Goal: Information Seeking & Learning: Check status

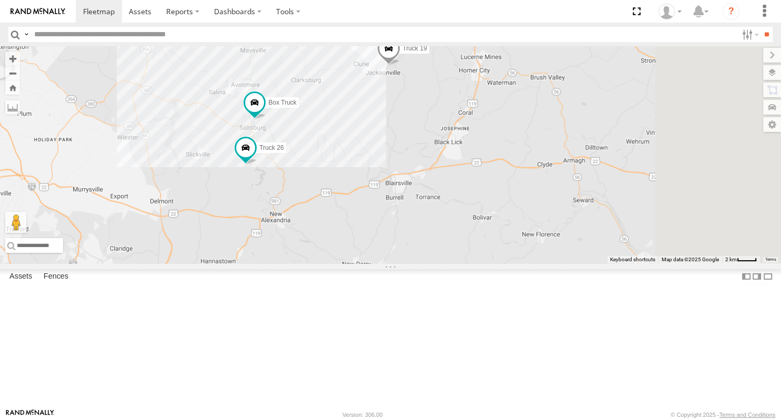
drag, startPoint x: 672, startPoint y: 366, endPoint x: 584, endPoint y: 242, distance: 152.3
click at [584, 242] on div "Truck 26 Box Truck Truck 19 Truck 58" at bounding box center [390, 154] width 781 height 217
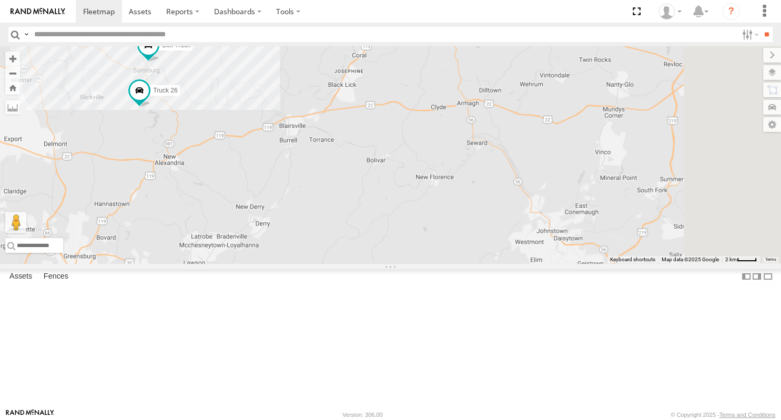
drag, startPoint x: 699, startPoint y: 274, endPoint x: 588, endPoint y: 225, distance: 121.4
click at [588, 225] on div "Truck 26 Box Truck Truck 19 Truck 58" at bounding box center [390, 154] width 781 height 217
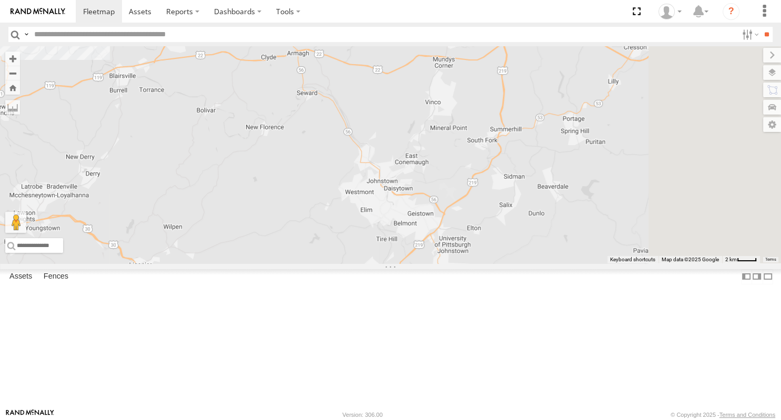
drag, startPoint x: 682, startPoint y: 243, endPoint x: 548, endPoint y: 192, distance: 143.2
click at [548, 192] on div "Truck 26 Box Truck Truck 19 Truck 58" at bounding box center [390, 154] width 781 height 217
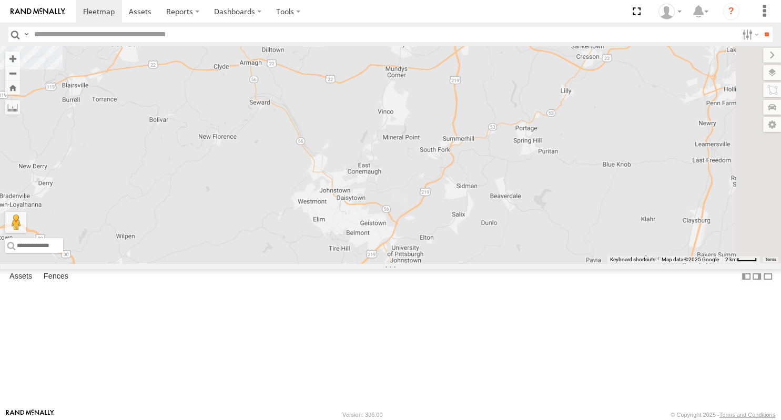
drag, startPoint x: 676, startPoint y: 236, endPoint x: 636, endPoint y: 248, distance: 41.7
click at [636, 248] on div "Truck 26 Box Truck Truck 19 Truck 58" at bounding box center [390, 154] width 781 height 217
click at [0, 0] on link at bounding box center [0, 0] width 0 height 0
click at [0, 0] on span at bounding box center [0, 0] width 0 height 0
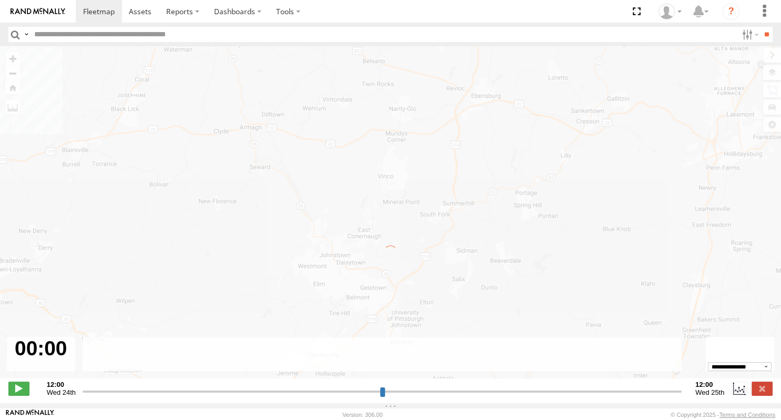
type input "**********"
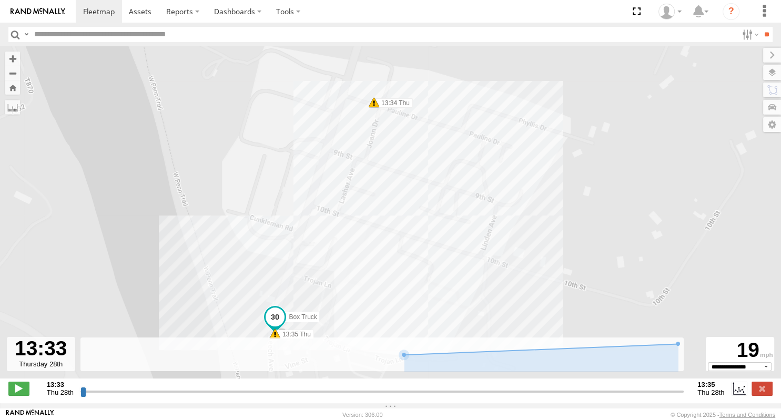
click at [37, 369] on div at bounding box center [41, 354] width 68 height 34
click at [707, 362] on select "**********" at bounding box center [739, 366] width 64 height 9
click at [743, 371] on select "**********" at bounding box center [739, 366] width 64 height 9
click at [44, 369] on div at bounding box center [41, 354] width 68 height 34
click at [31, 354] on div at bounding box center [41, 354] width 68 height 34
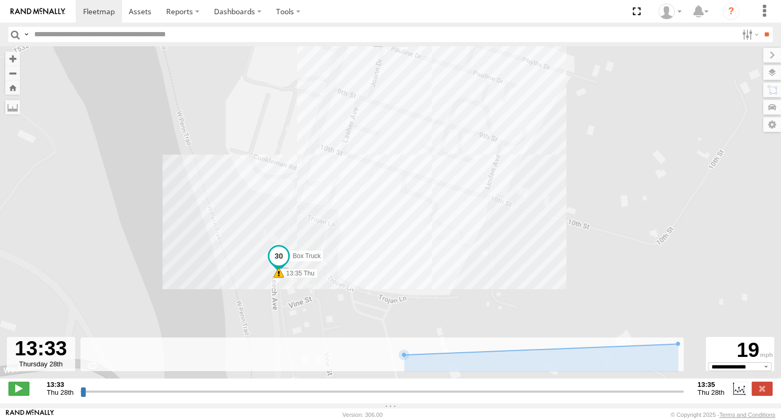
drag, startPoint x: 600, startPoint y: 164, endPoint x: 604, endPoint y: 101, distance: 63.2
click at [604, 101] on div "Box Truck 13:34 Thu 13:35 Thu" at bounding box center [390, 217] width 781 height 343
click at [752, 34] on label at bounding box center [748, 34] width 23 height 15
click at [751, 36] on label at bounding box center [748, 34] width 23 height 15
click at [745, 34] on label at bounding box center [748, 34] width 23 height 15
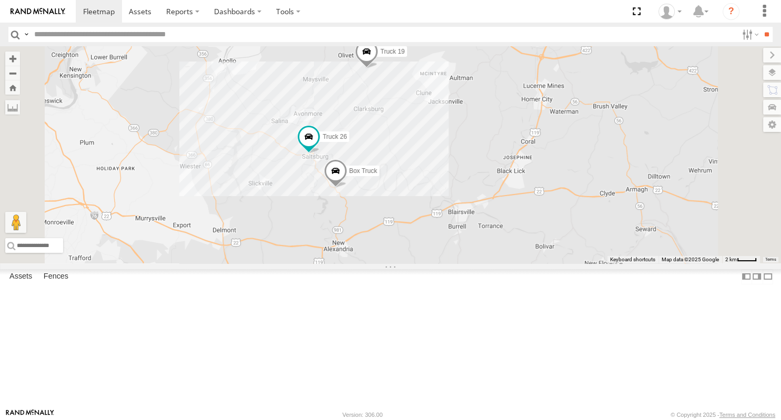
drag, startPoint x: 592, startPoint y: 293, endPoint x: 535, endPoint y: 192, distance: 116.5
click at [535, 192] on div "Truck 26 Box Truck Truck 19 Truck 58" at bounding box center [390, 154] width 781 height 217
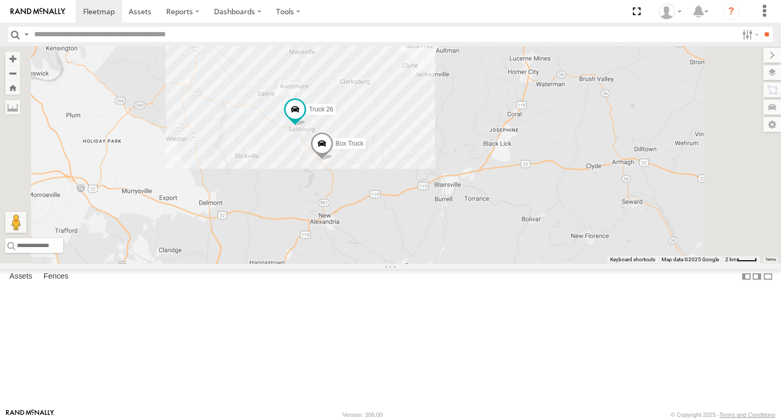
click at [333, 160] on span at bounding box center [321, 146] width 23 height 28
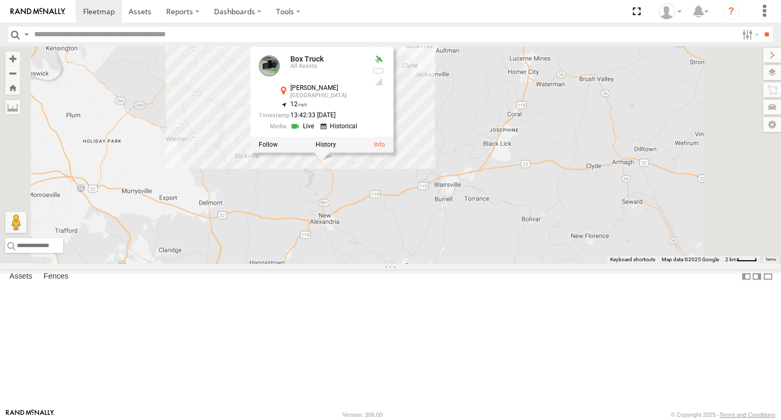
click at [495, 263] on div "Truck 26 Box Truck Truck 19 Truck 58 Box Truck All Assets [PERSON_NAME][GEOGRAP…" at bounding box center [390, 154] width 781 height 217
click at [472, 253] on div "Truck 26 Box Truck Truck 19 Truck 58 Box Truck All Assets [PERSON_NAME][GEOGRAP…" at bounding box center [390, 154] width 781 height 217
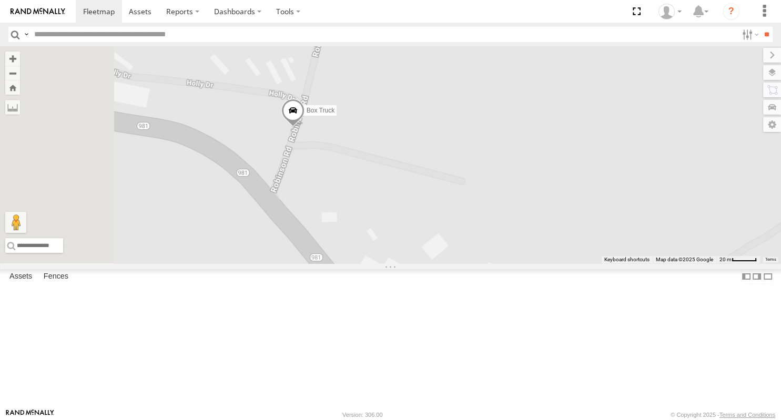
drag, startPoint x: 457, startPoint y: 210, endPoint x: 491, endPoint y: 212, distance: 34.2
click at [491, 212] on div "Truck 26 Box Truck Truck 19 Truck 58" at bounding box center [390, 154] width 781 height 217
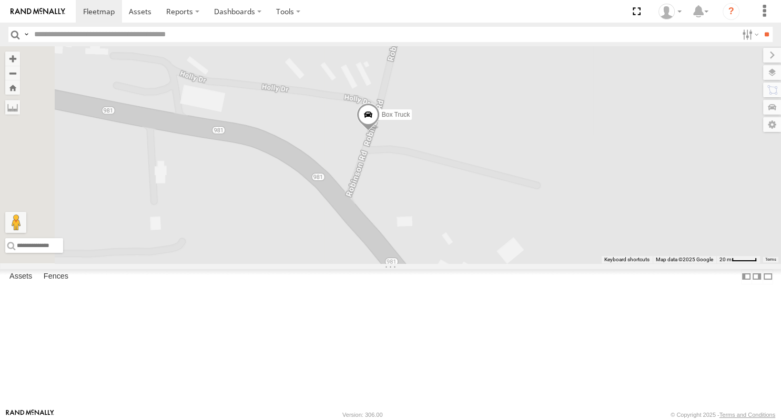
click at [379, 131] on span at bounding box center [367, 117] width 23 height 28
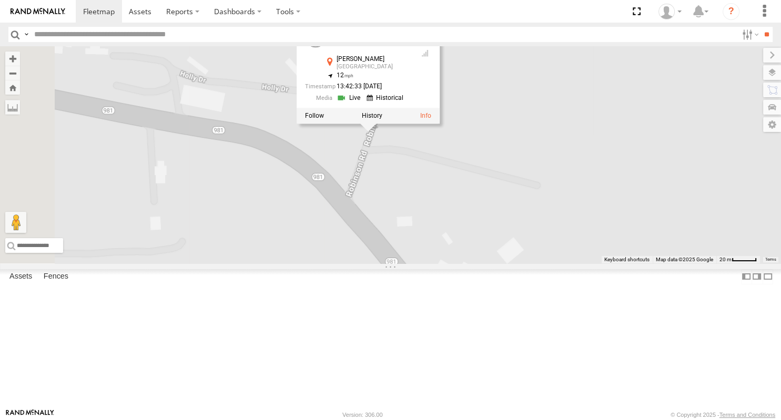
click at [439, 124] on div at bounding box center [367, 116] width 143 height 16
click at [382, 119] on label at bounding box center [371, 115] width 20 height 7
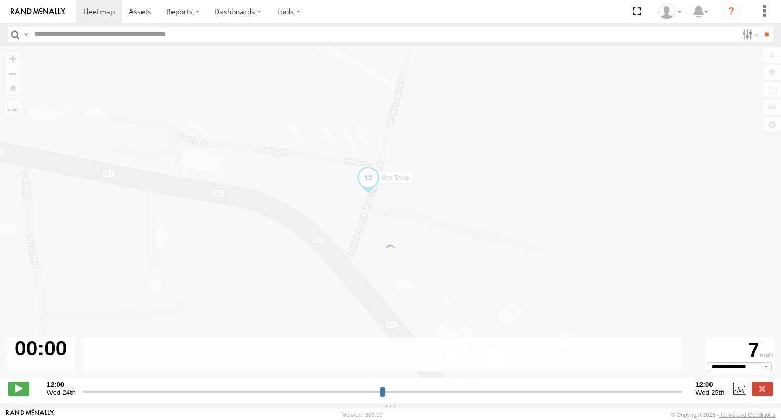
type input "**********"
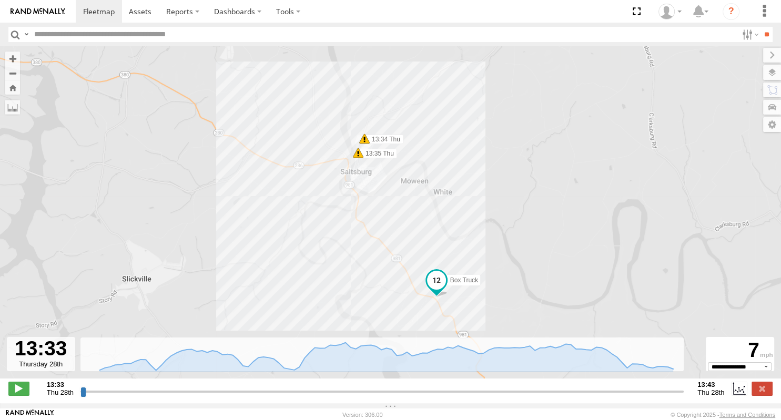
click at [362, 144] on span at bounding box center [364, 139] width 11 height 11
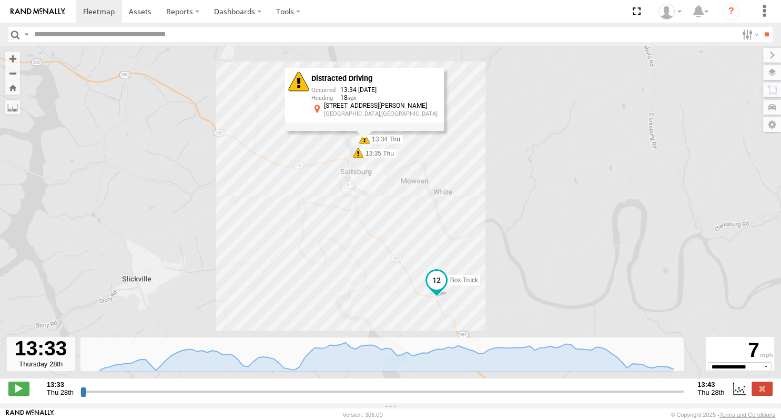
click at [358, 157] on span at bounding box center [358, 153] width 11 height 11
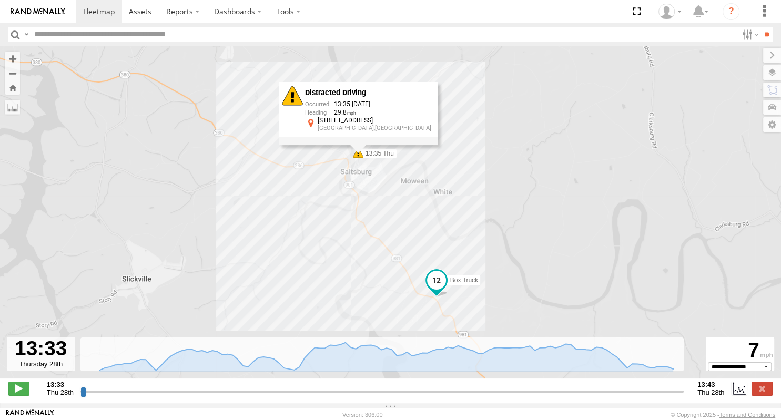
click at [407, 216] on div "Box Truck 13:34 Thu 13:35 Thu Distracted Driving 13:35 08/28/2025 29.8 699 Leec…" at bounding box center [390, 217] width 781 height 343
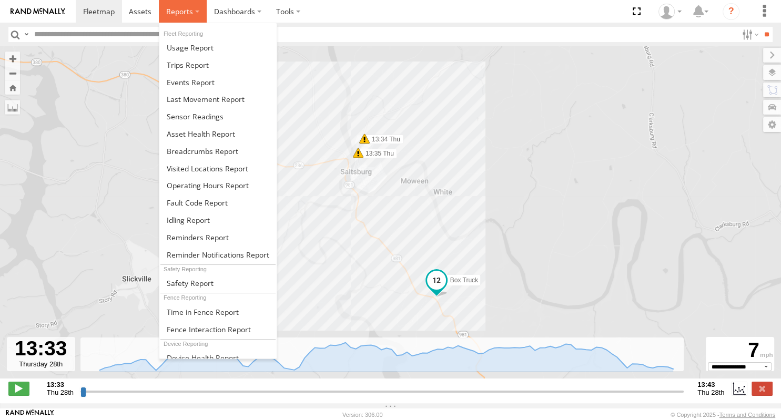
click at [194, 13] on label at bounding box center [183, 11] width 48 height 23
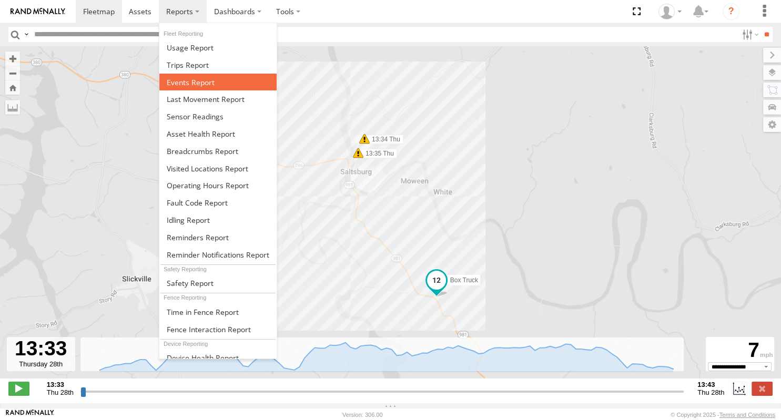
click at [188, 85] on span at bounding box center [191, 82] width 48 height 10
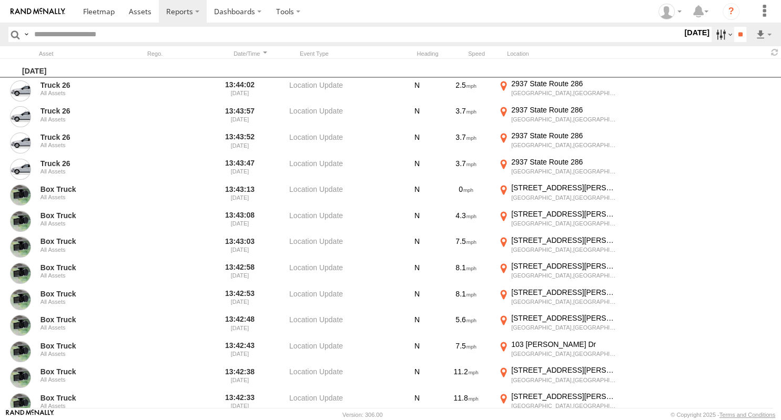
click at [718, 29] on label at bounding box center [722, 34] width 23 height 15
click at [0, 0] on span "Media" at bounding box center [0, 0] width 0 height 0
click at [734, 37] on input "**" at bounding box center [740, 34] width 12 height 15
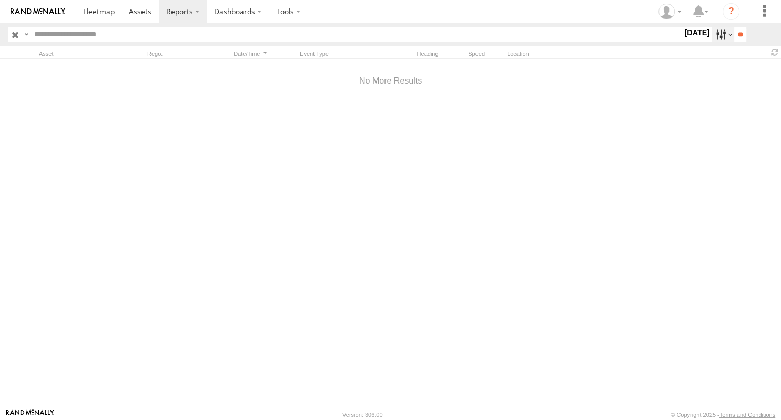
click at [722, 35] on label at bounding box center [722, 34] width 23 height 15
click at [0, 0] on label at bounding box center [0, 0] width 0 height 0
click at [737, 36] on input "**" at bounding box center [740, 34] width 12 height 15
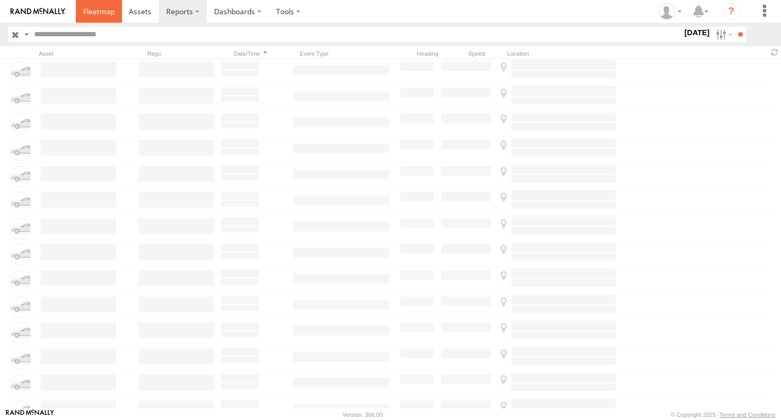
click at [109, 10] on span at bounding box center [99, 11] width 32 height 10
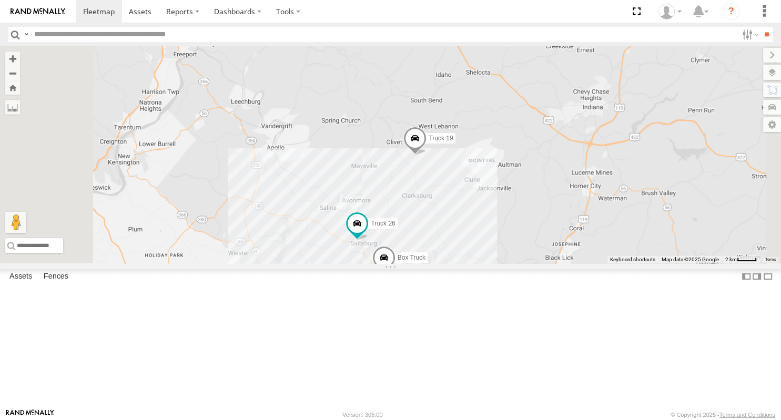
click at [0, 0] on link at bounding box center [0, 0] width 0 height 0
click at [512, 152] on div "Truck 26 Box Truck Truck 19 Truck 58" at bounding box center [390, 154] width 781 height 217
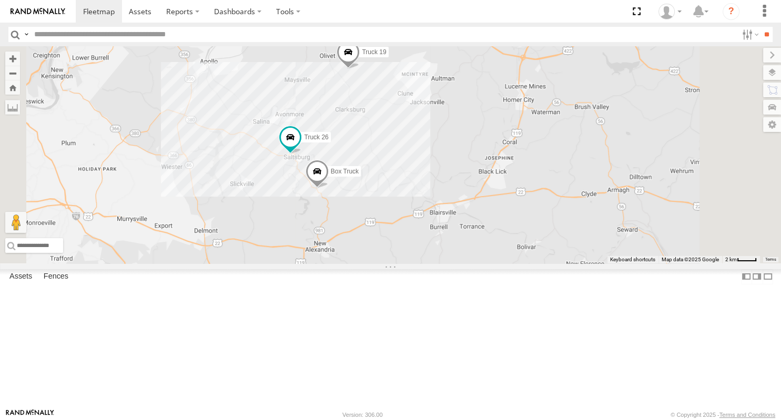
click at [414, 96] on div "Truck 26 Box Truck Truck 19 Truck 58" at bounding box center [390, 154] width 781 height 217
click at [326, 188] on span at bounding box center [314, 174] width 23 height 28
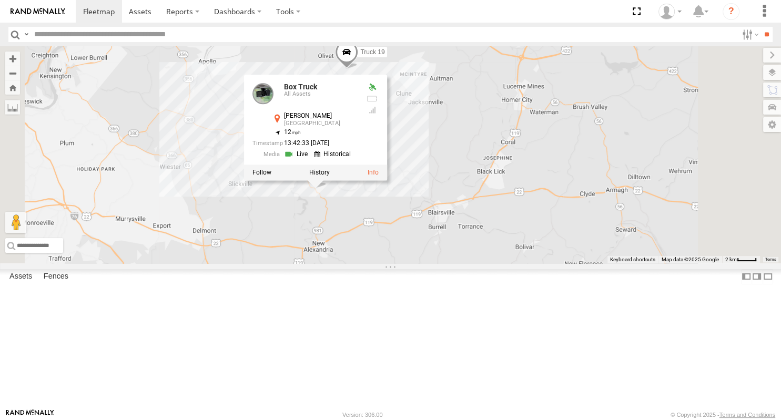
click at [464, 263] on div "Truck 26 Box Truck Truck 19 Truck 58 Box Truck All Assets [PERSON_NAME][GEOGRAP…" at bounding box center [390, 154] width 781 height 217
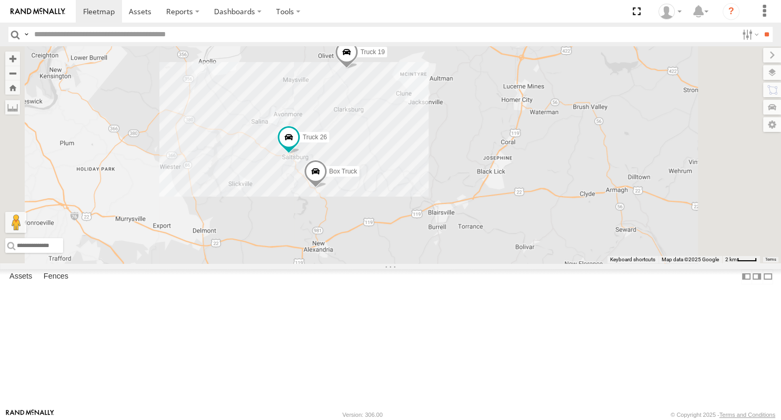
click at [326, 188] on span at bounding box center [314, 174] width 23 height 28
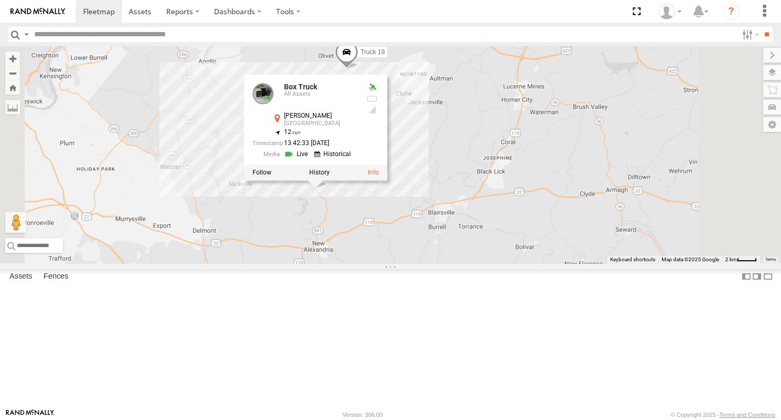
click at [508, 263] on div "Truck 26 Box Truck Truck 19 Truck 58 Box Truck All Assets Robinson Rd Saltsburg…" at bounding box center [390, 154] width 781 height 217
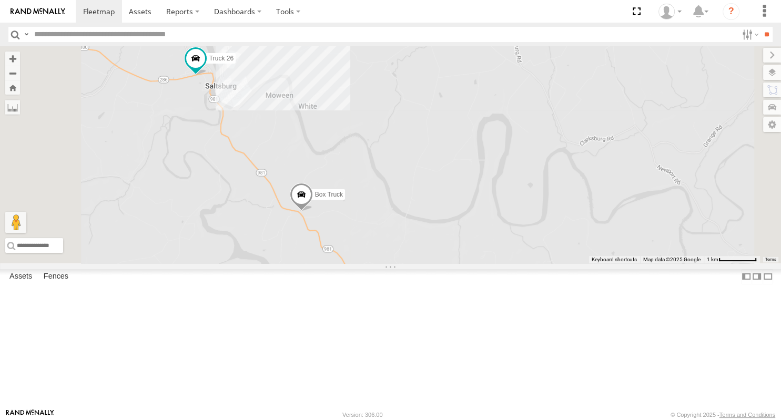
click at [312, 211] on span at bounding box center [300, 197] width 23 height 28
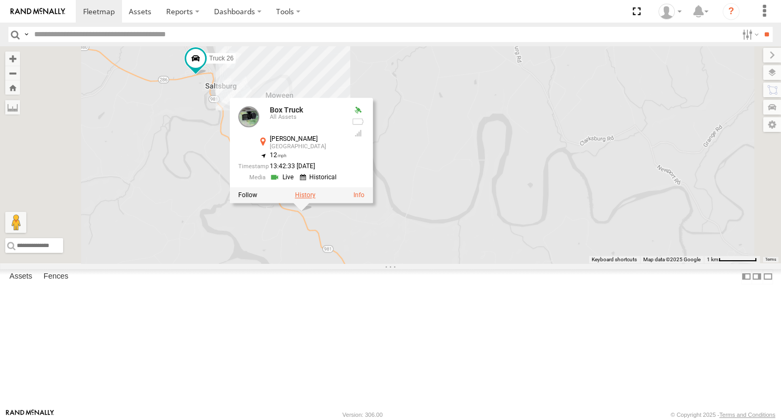
click at [315, 199] on label at bounding box center [304, 195] width 20 height 7
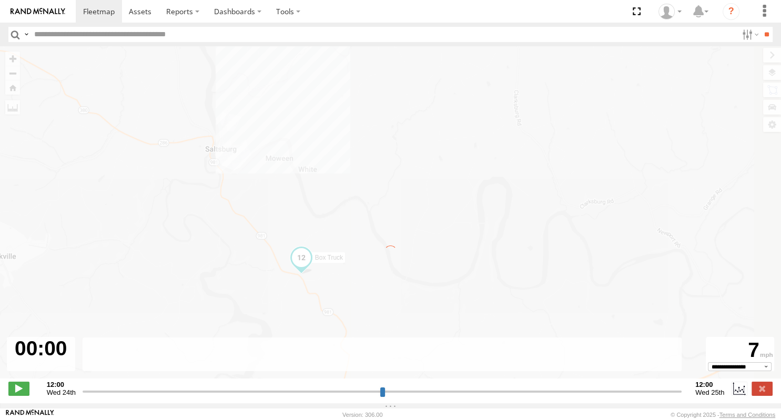
type input "**********"
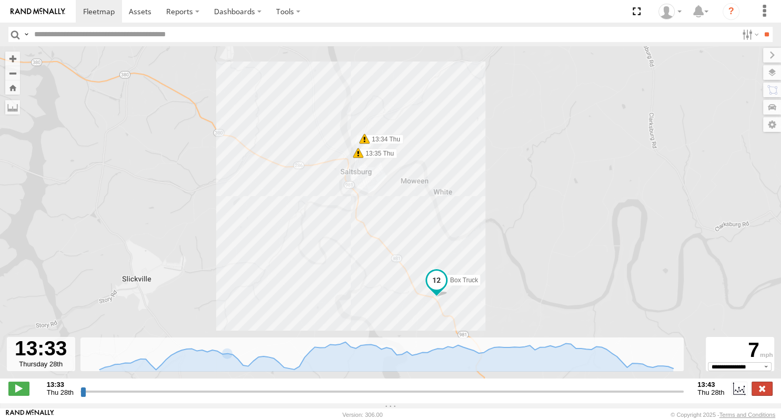
click at [765, 395] on label at bounding box center [761, 389] width 21 height 14
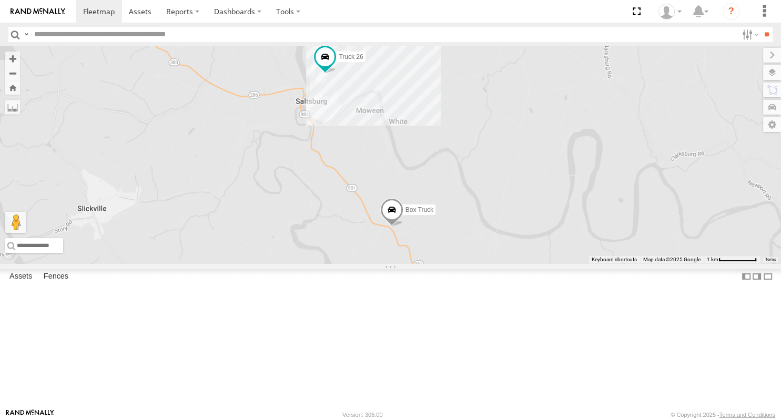
click at [633, 263] on div "Truck 26 Box Truck" at bounding box center [390, 154] width 781 height 217
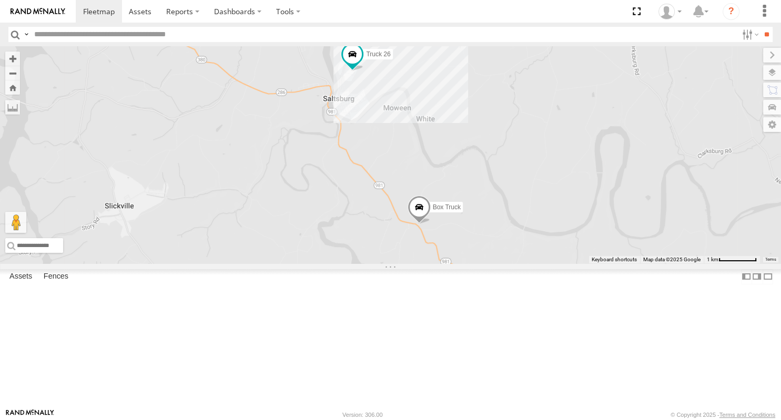
click at [430, 224] on span at bounding box center [418, 210] width 23 height 28
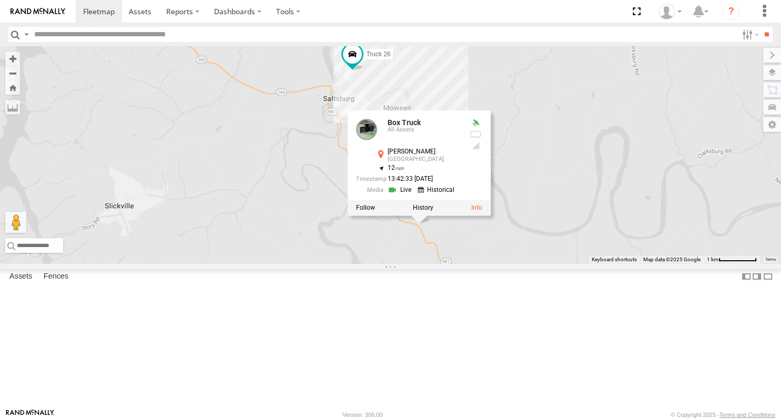
click at [569, 96] on div "Truck 26 Box Truck Box Truck All Assets Robinson Rd Saltsburg 40.45534 , -79.42…" at bounding box center [390, 154] width 781 height 217
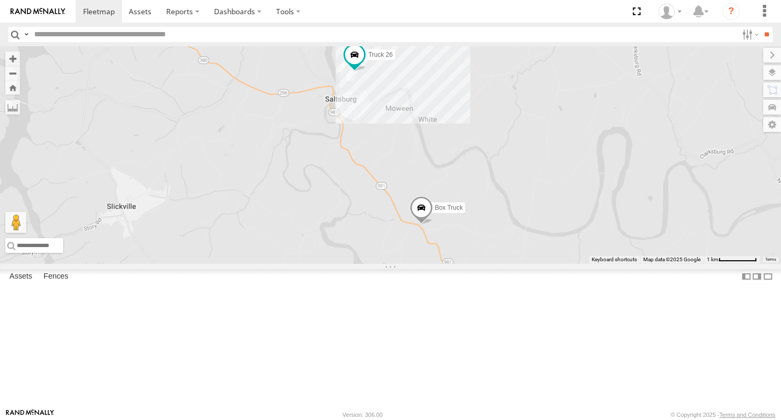
drag, startPoint x: 590, startPoint y: 171, endPoint x: 480, endPoint y: 33, distance: 176.6
click at [605, 176] on div "Truck 26 Box Truck" at bounding box center [390, 154] width 781 height 217
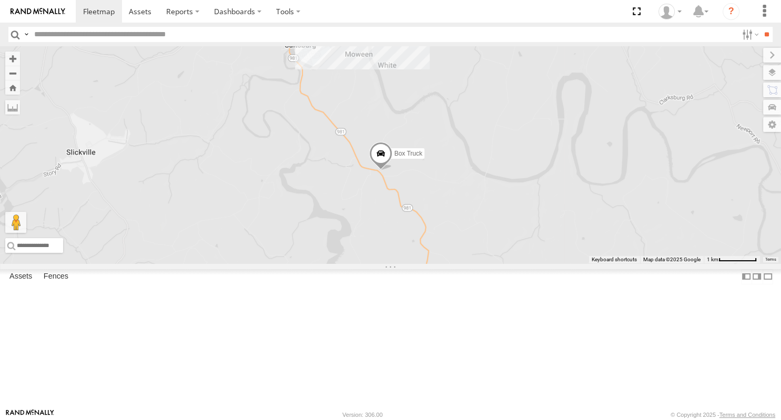
click at [438, 203] on div "Truck 26 Box Truck" at bounding box center [390, 154] width 781 height 217
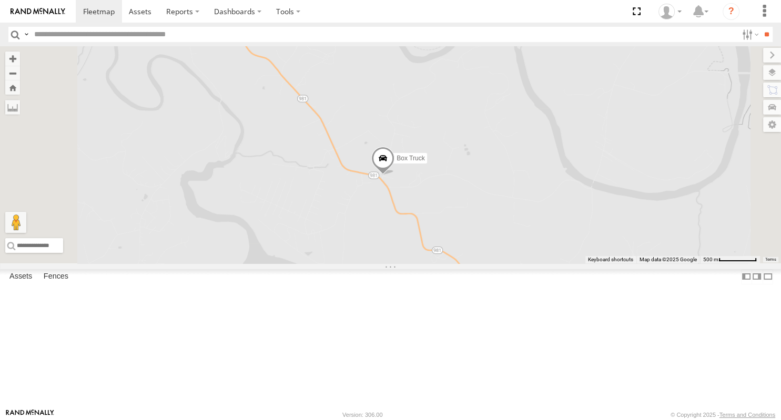
click at [394, 175] on span at bounding box center [382, 161] width 23 height 28
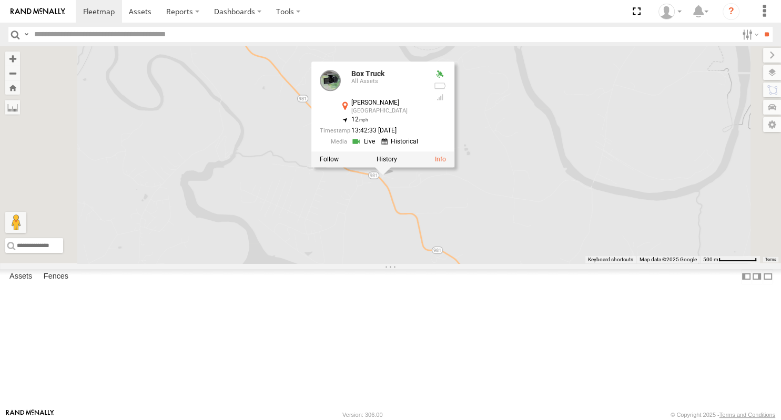
click at [485, 263] on div "Truck 26 Box Truck Box Truck All Assets Robinson Rd Saltsburg 40.45534 , -79.42…" at bounding box center [390, 154] width 781 height 217
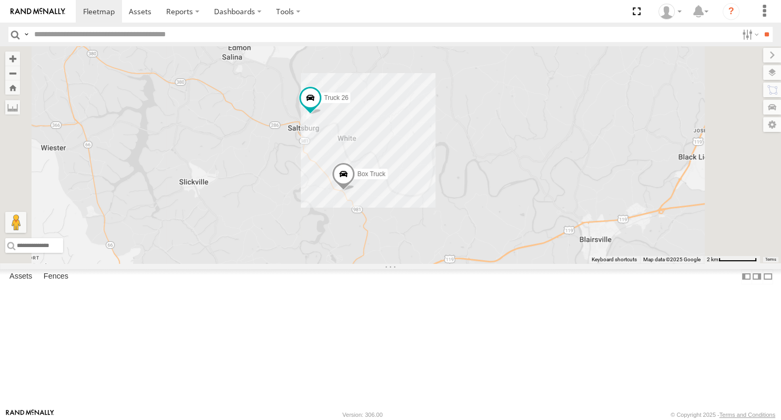
drag, startPoint x: 384, startPoint y: 244, endPoint x: 432, endPoint y: 265, distance: 52.5
click at [432, 263] on div "Truck 26 Box Truck" at bounding box center [390, 154] width 781 height 217
click at [320, 107] on span at bounding box center [310, 97] width 19 height 19
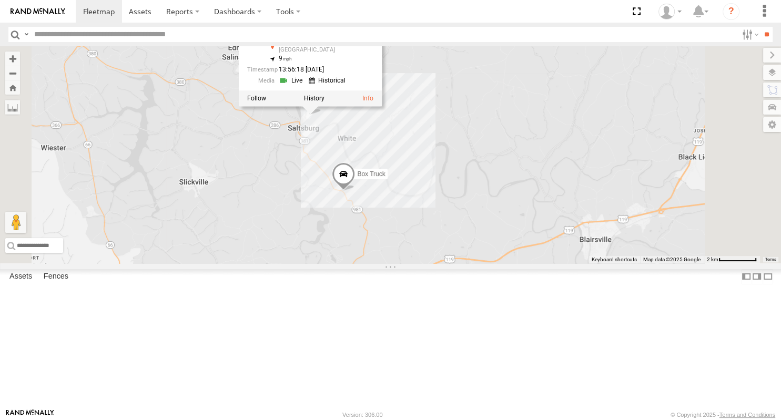
click at [436, 263] on div "Truck 26 Box Truck Truck 26 All Assets 9th St Saltsburg 40.49326 , -79.44689 9 …" at bounding box center [390, 154] width 781 height 217
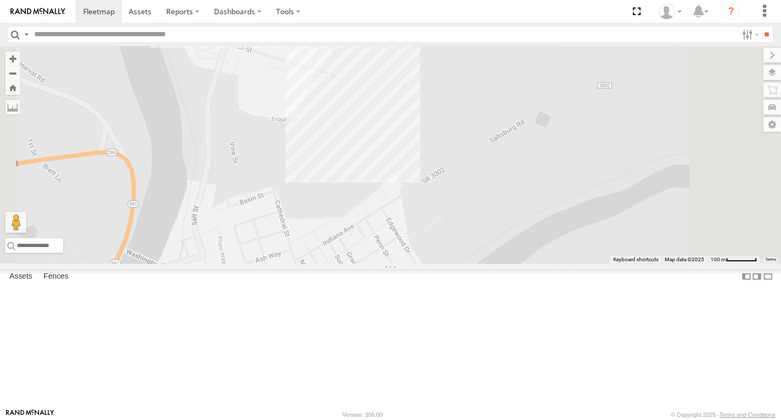
drag, startPoint x: 550, startPoint y: 314, endPoint x: 520, endPoint y: 177, distance: 139.9
click at [520, 183] on div "Truck 26 Box Truck" at bounding box center [390, 154] width 781 height 217
